Goal: Register for event/course

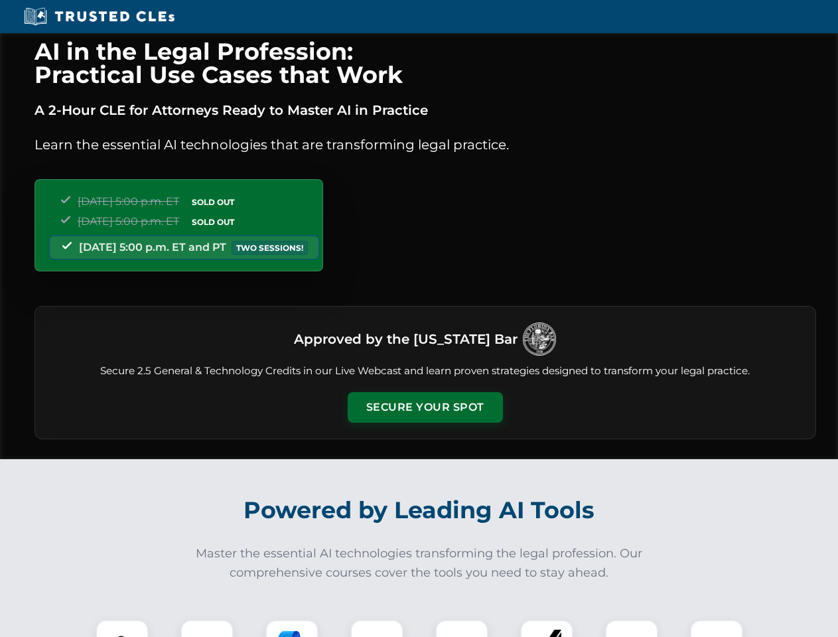
click at [424, 407] on button "Secure Your Spot" at bounding box center [425, 407] width 155 height 31
click at [122, 628] on img at bounding box center [122, 646] width 38 height 38
